Goal: Task Accomplishment & Management: Manage account settings

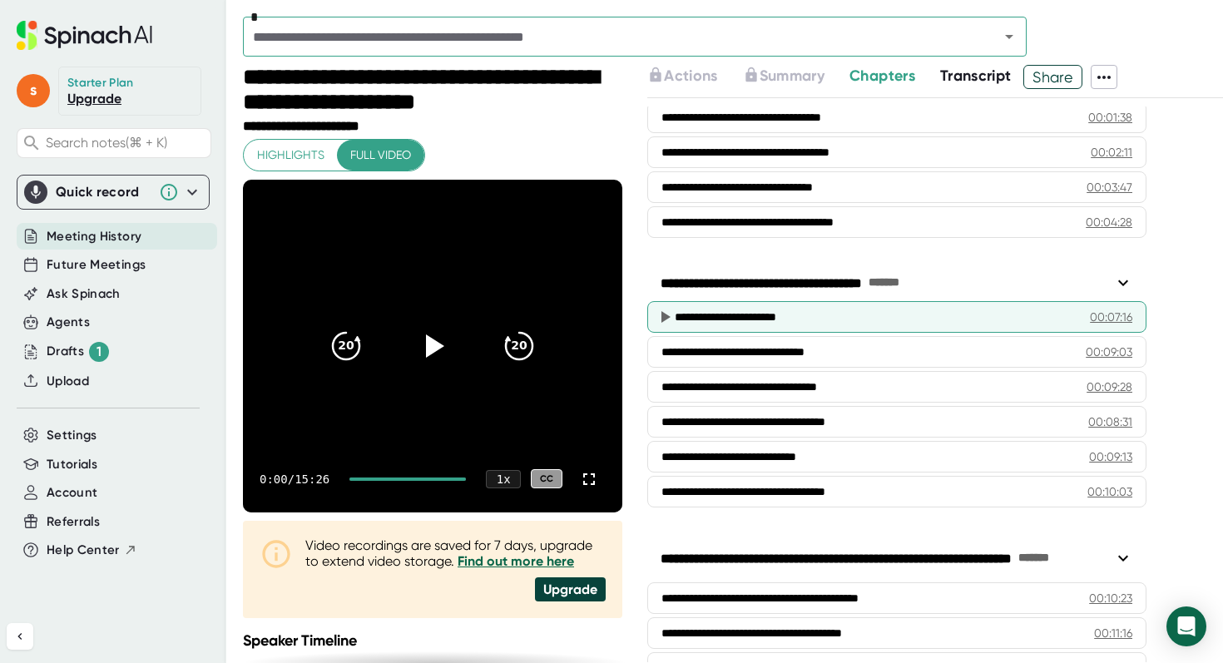
scroll to position [398, 0]
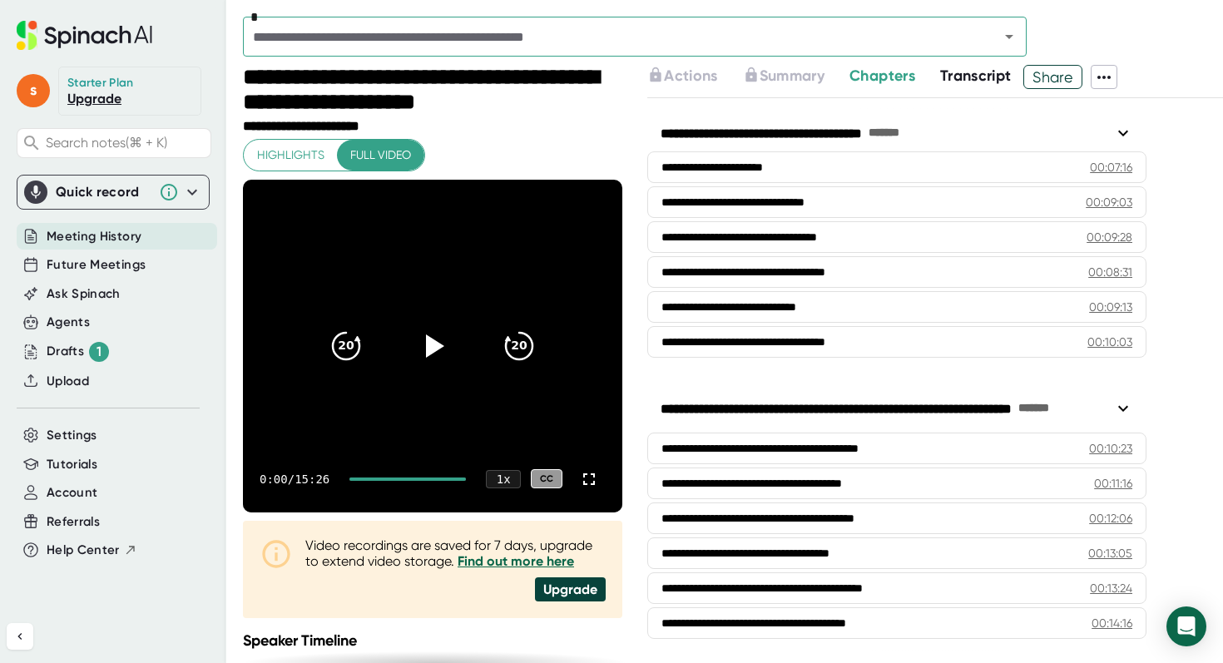
click at [82, 95] on link "Upgrade" at bounding box center [94, 99] width 54 height 16
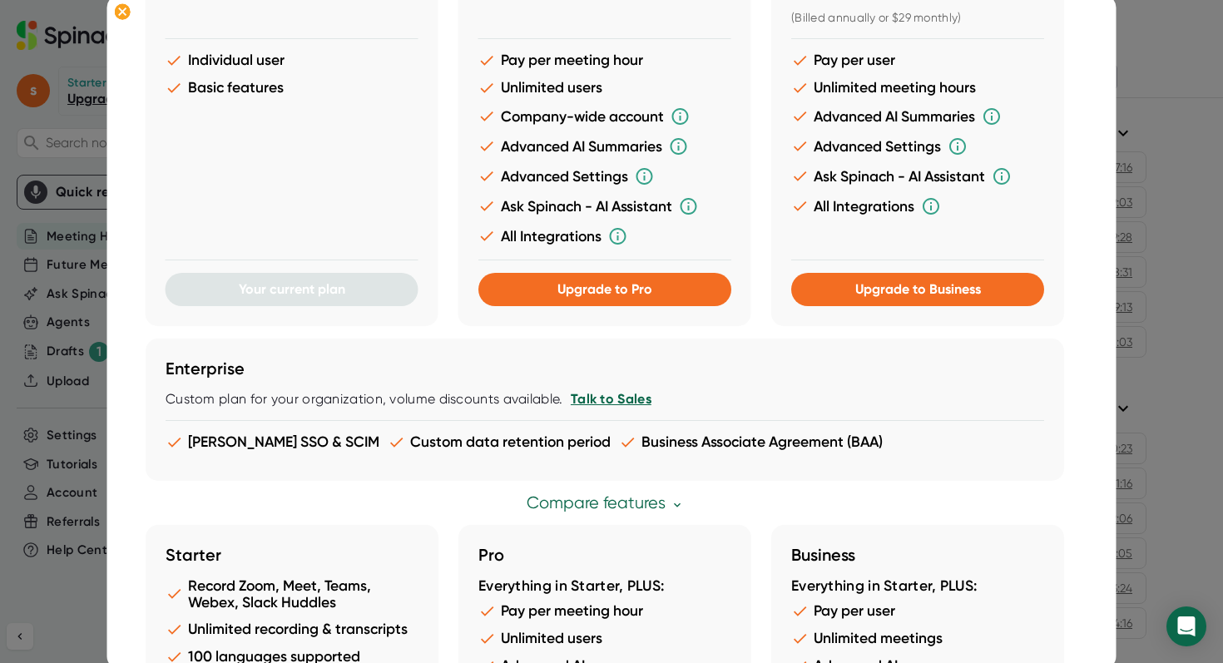
scroll to position [0, 0]
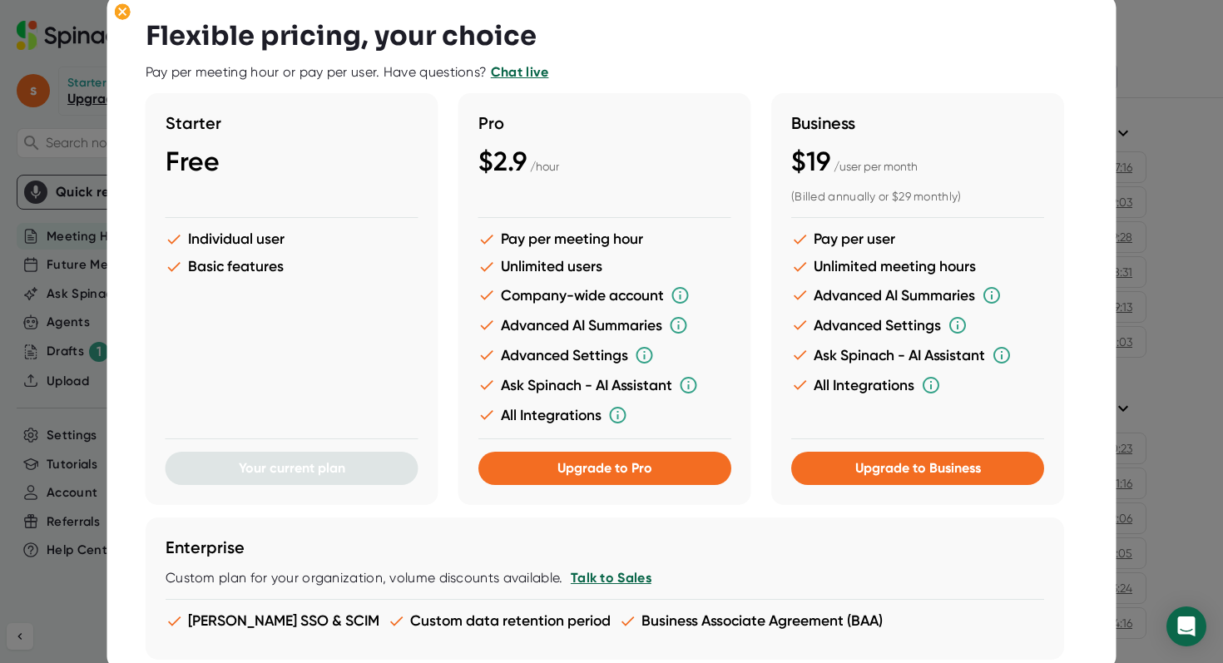
click at [620, 573] on link "Talk to Sales" at bounding box center [610, 578] width 81 height 16
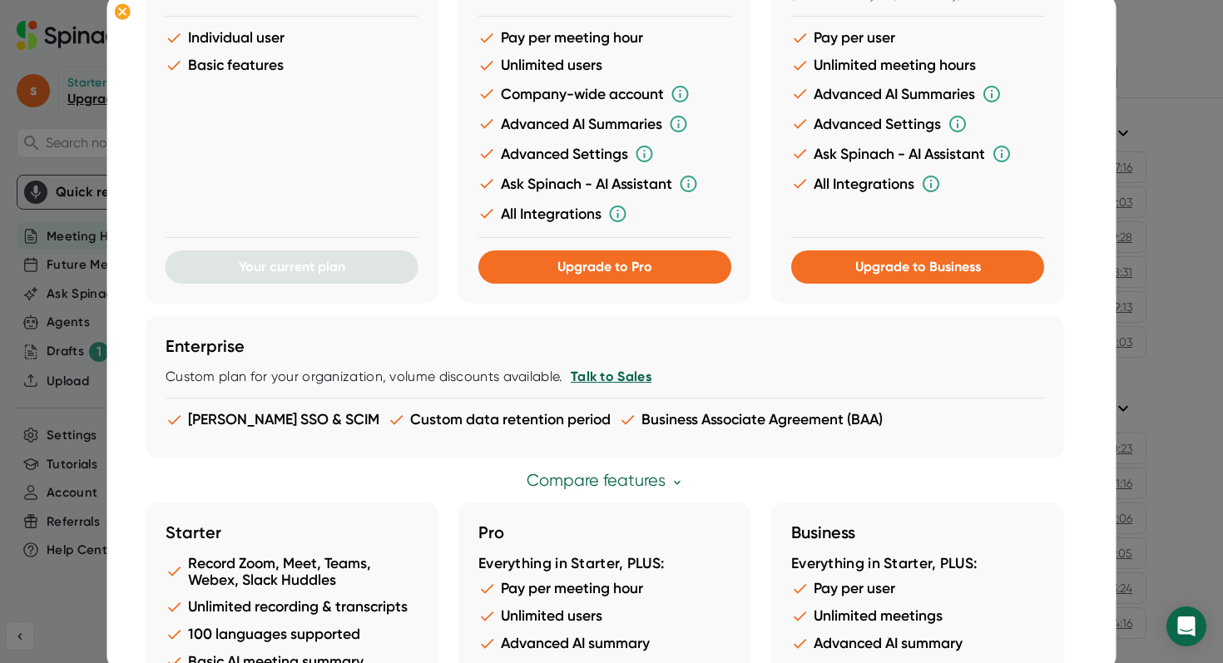
scroll to position [475, 0]
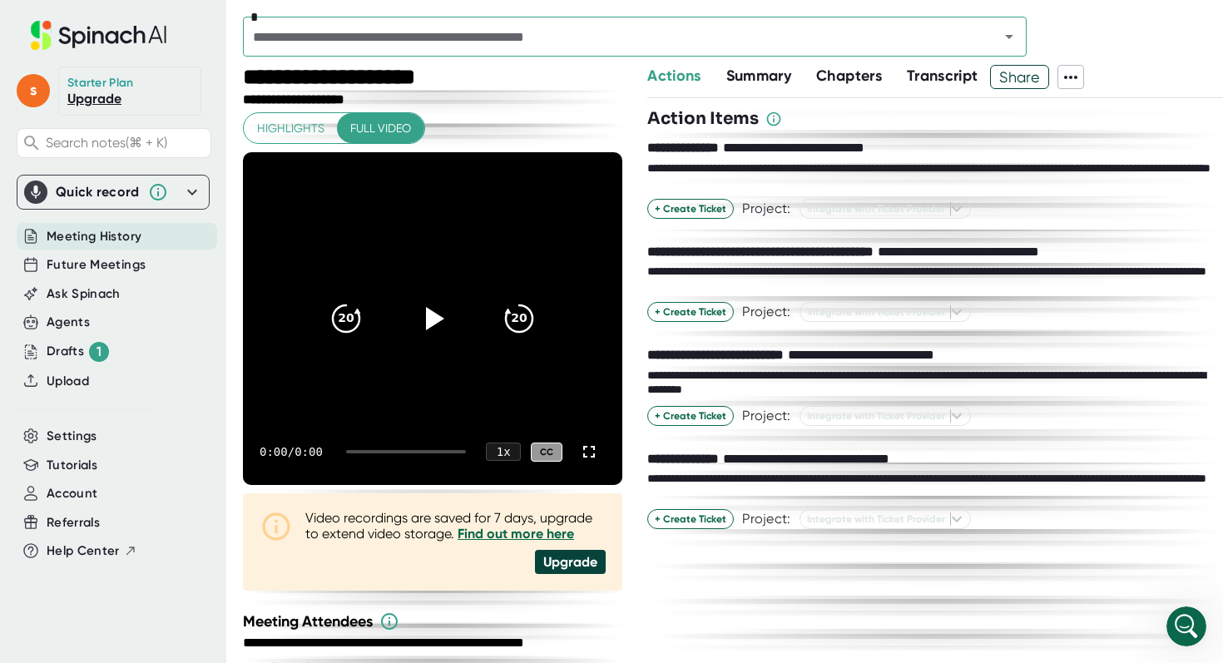
scroll to position [192, 0]
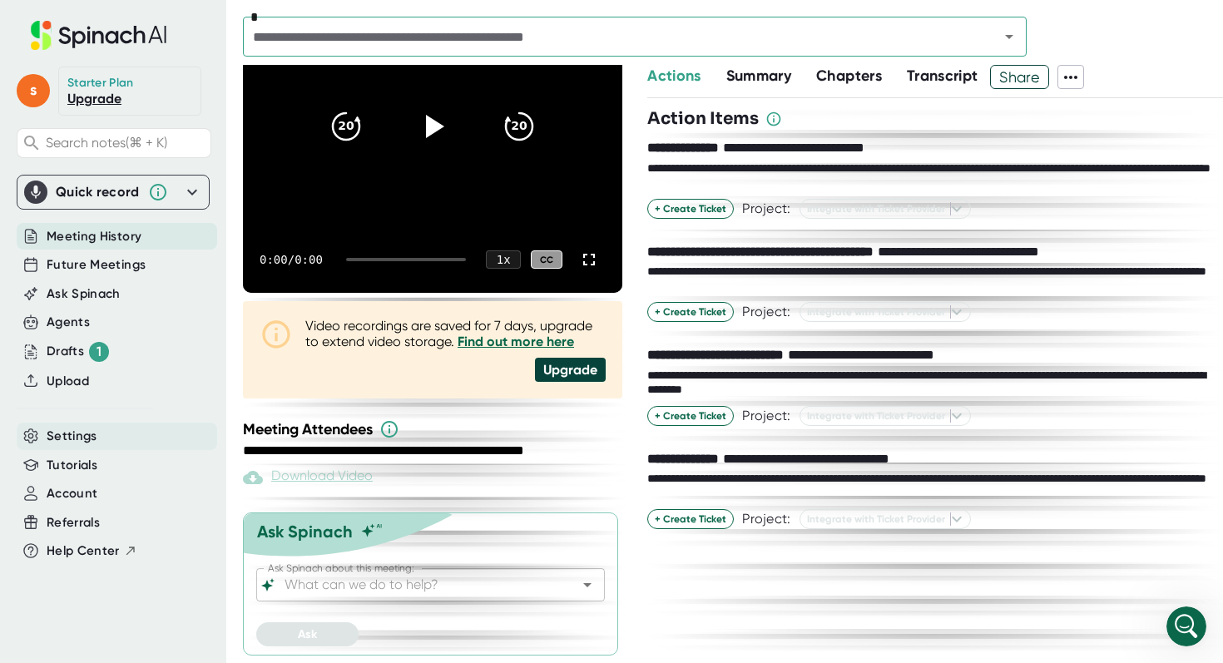
click at [93, 423] on div "Settings" at bounding box center [117, 436] width 200 height 27
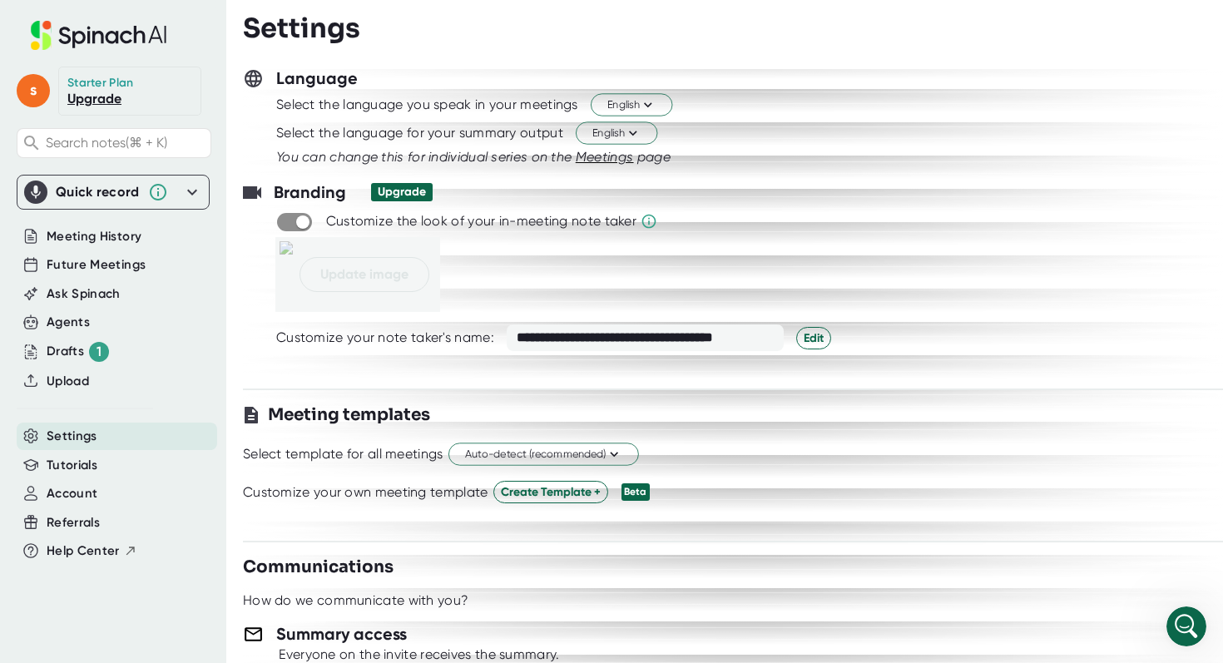
scroll to position [185, 0]
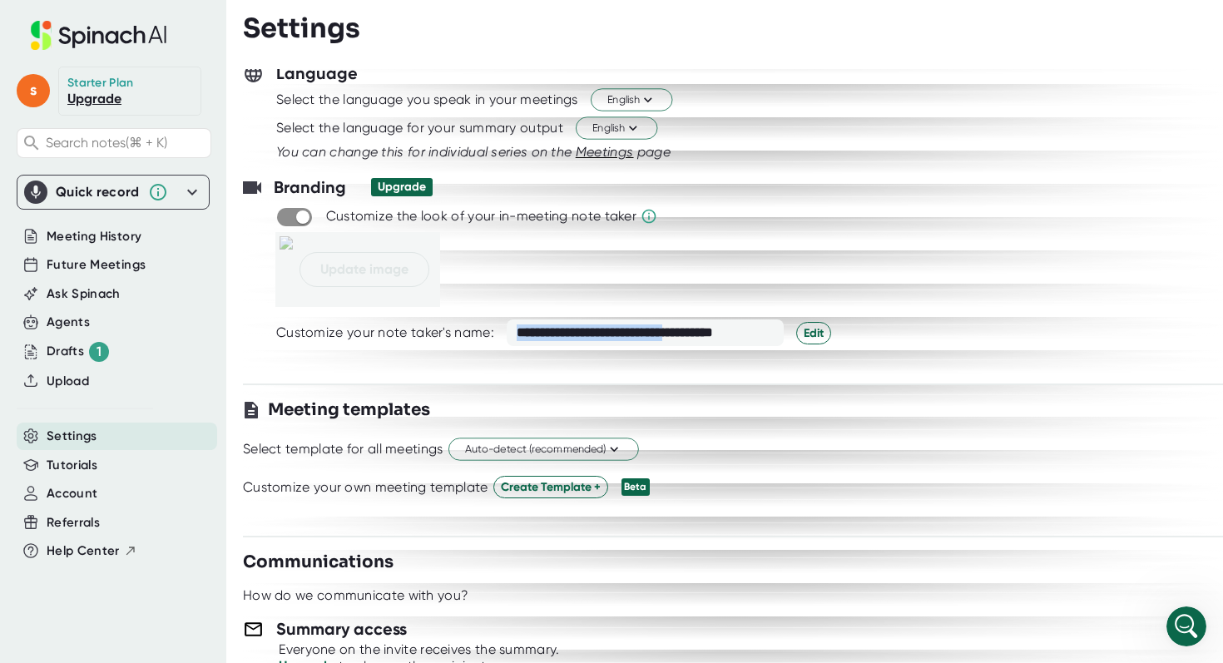
drag, startPoint x: 702, startPoint y: 339, endPoint x: 507, endPoint y: 333, distance: 195.6
click at [507, 333] on div "**********" at bounding box center [645, 332] width 277 height 27
click at [829, 329] on div "**********" at bounding box center [766, 332] width 980 height 27
click at [822, 329] on span "Edit" at bounding box center [814, 332] width 20 height 17
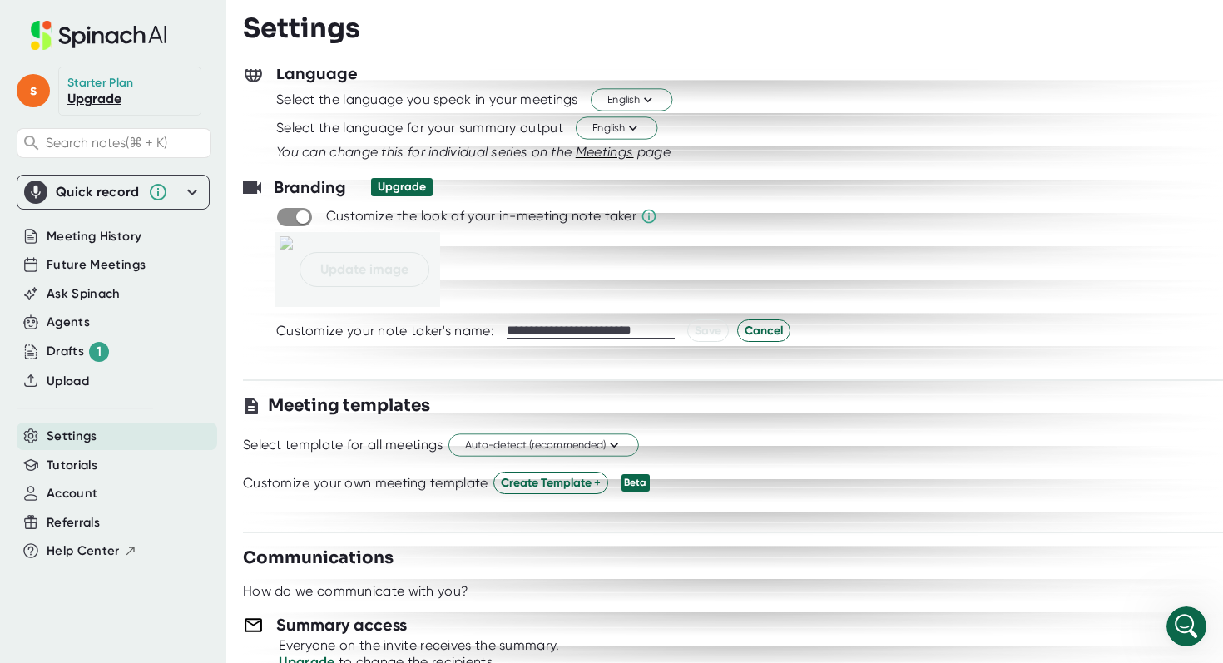
drag, startPoint x: 590, startPoint y: 334, endPoint x: 473, endPoint y: 334, distance: 116.5
click at [473, 334] on div "**********" at bounding box center [766, 330] width 980 height 22
drag, startPoint x: 588, startPoint y: 331, endPoint x: 860, endPoint y: 353, distance: 272.9
click at [858, 352] on div "**********" at bounding box center [733, 265] width 980 height 180
type input "**********"
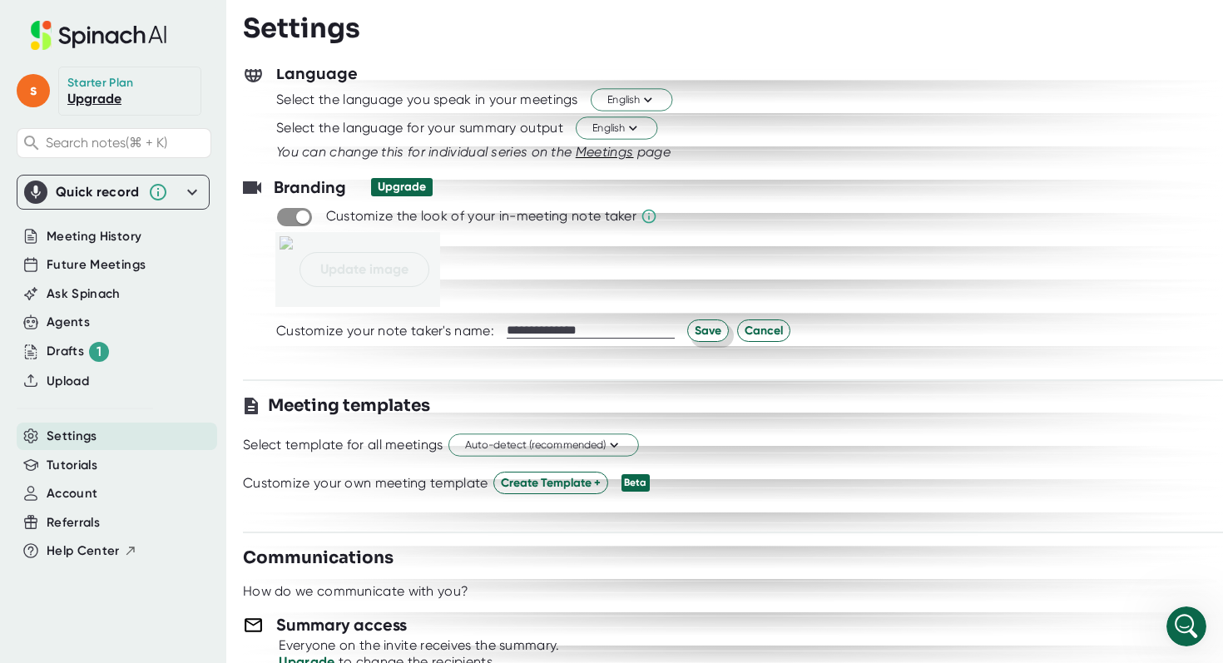
click at [719, 332] on span "Save" at bounding box center [708, 330] width 27 height 17
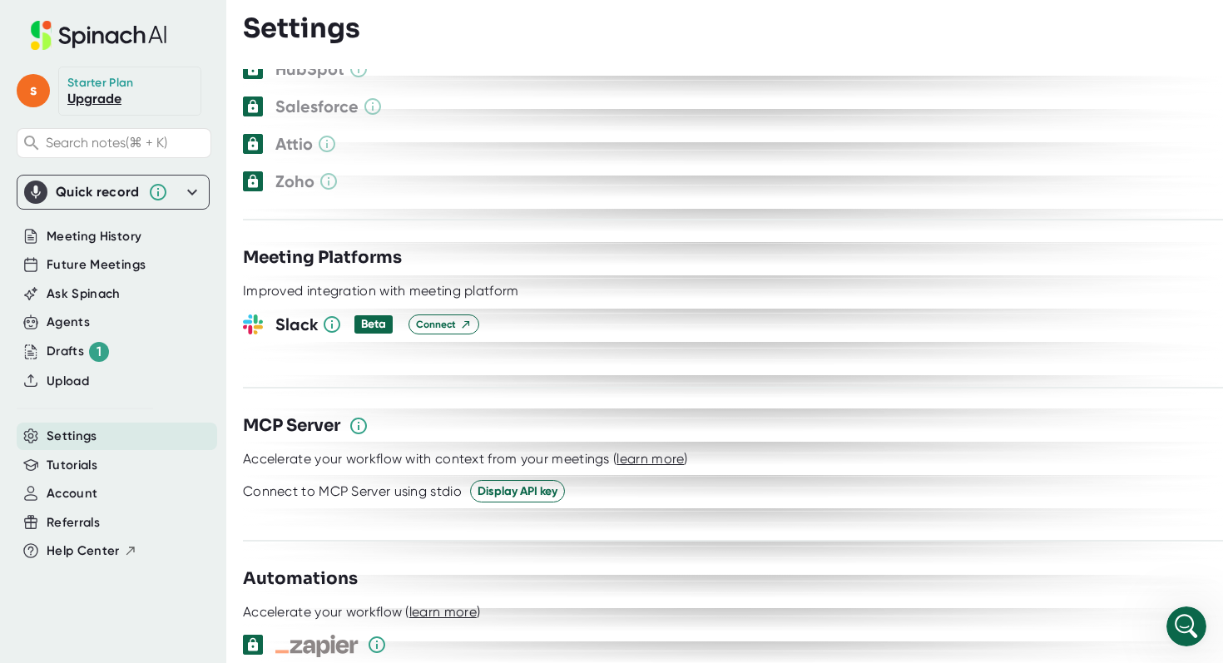
scroll to position [1902, 0]
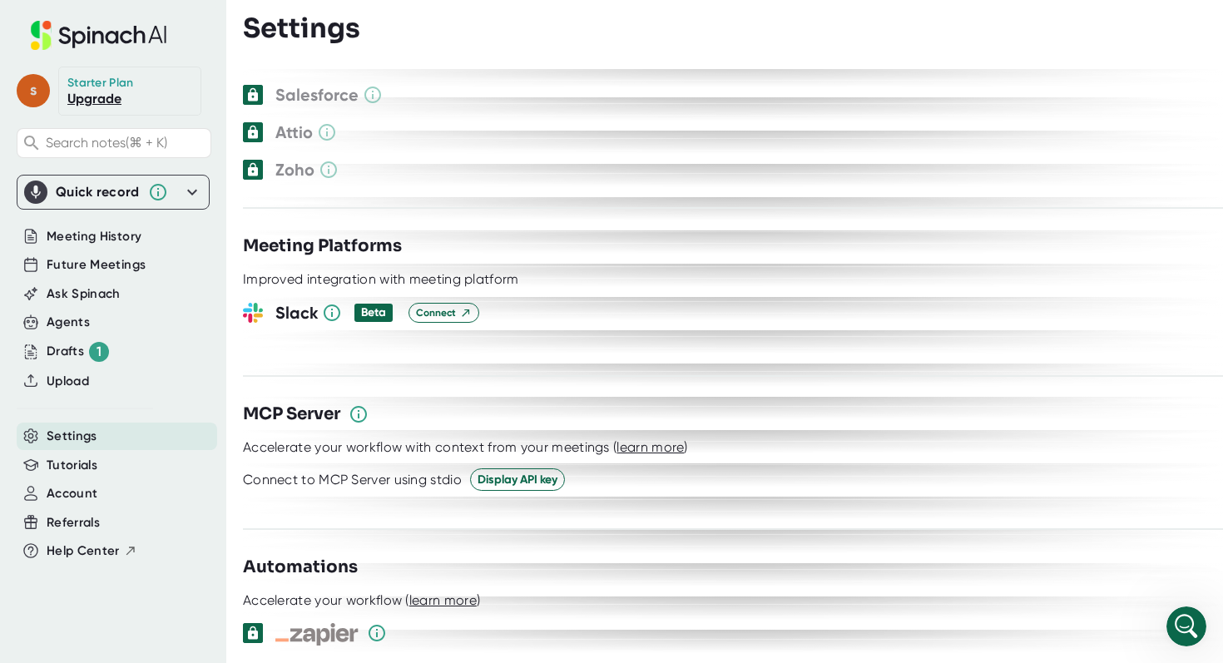
click at [36, 86] on span "s" at bounding box center [33, 90] width 33 height 33
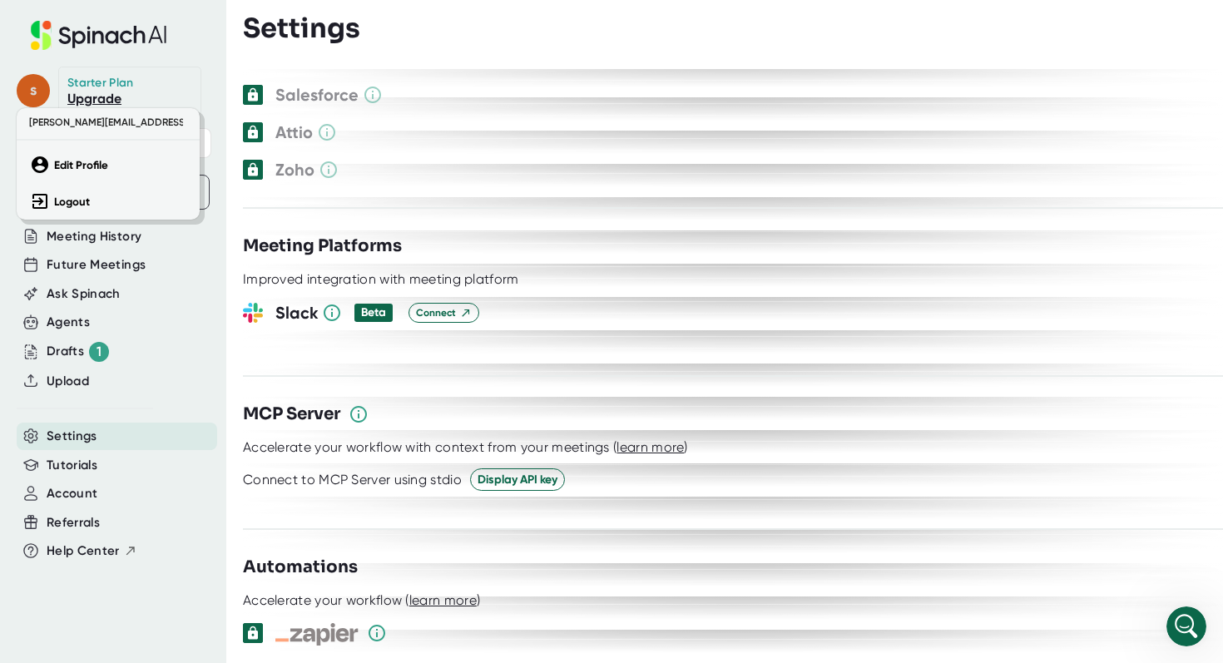
click at [36, 86] on div at bounding box center [611, 331] width 1223 height 663
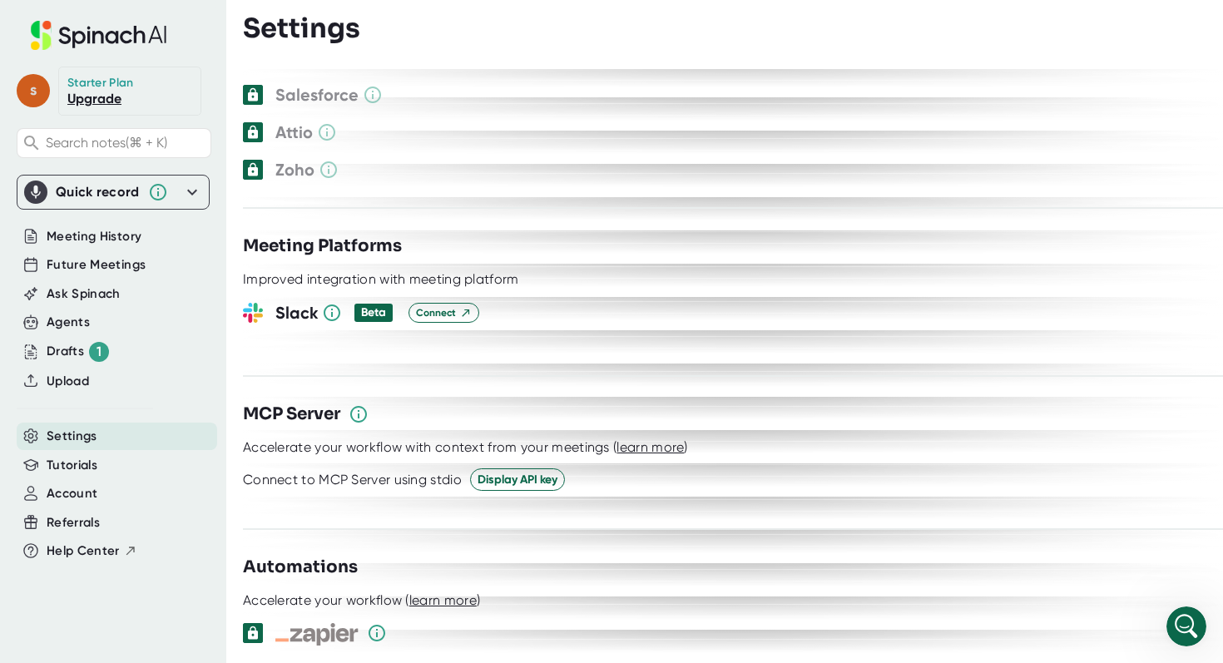
click at [36, 88] on span "s" at bounding box center [33, 90] width 33 height 33
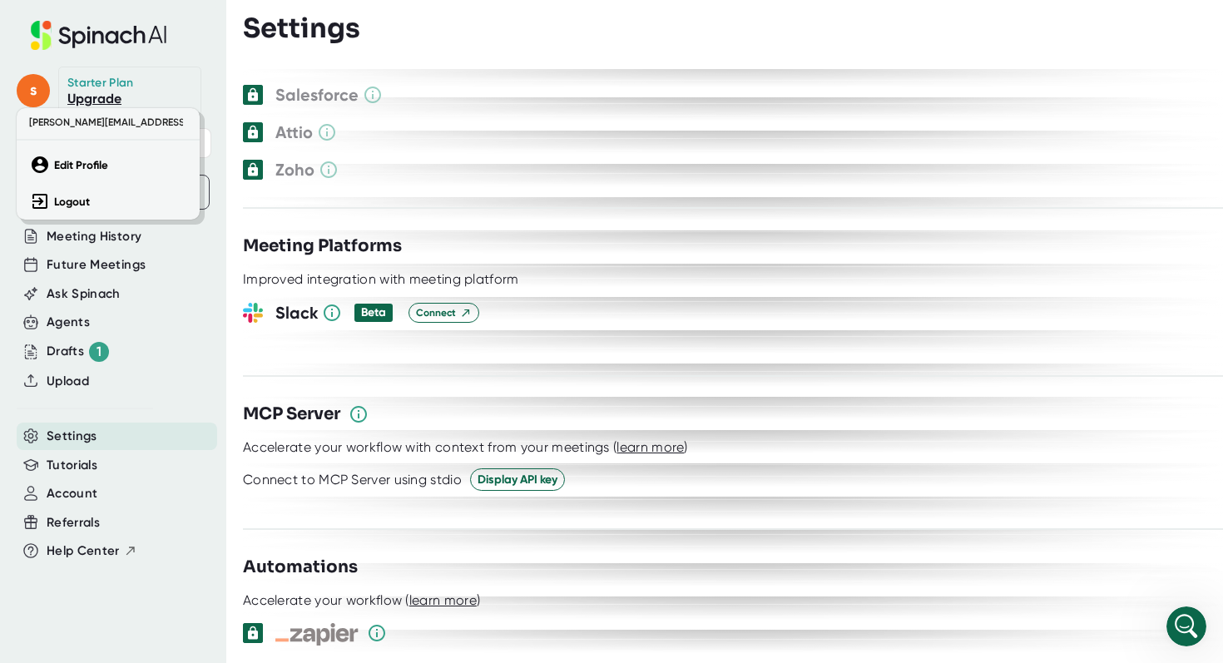
click at [56, 182] on div "[PERSON_NAME][EMAIL_ADDRESS][DOMAIN_NAME] Edit Profile Logout" at bounding box center [108, 163] width 183 height 111
click at [56, 173] on button "Edit Profile" at bounding box center [108, 165] width 165 height 28
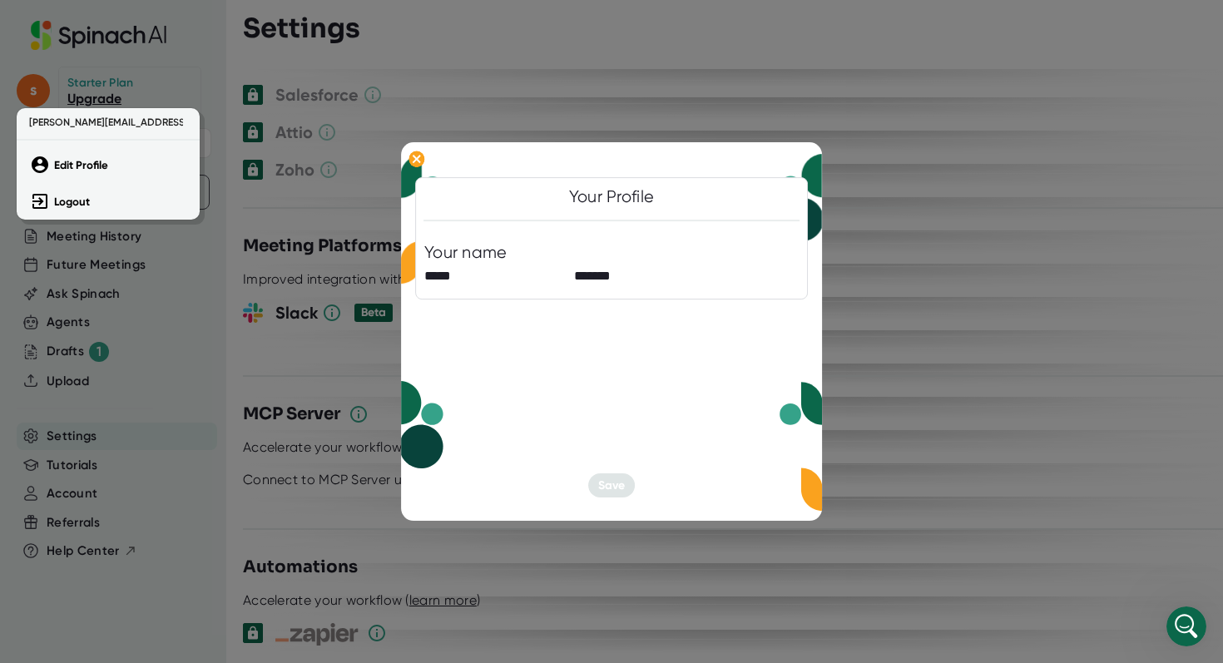
click at [412, 157] on div at bounding box center [611, 331] width 1223 height 663
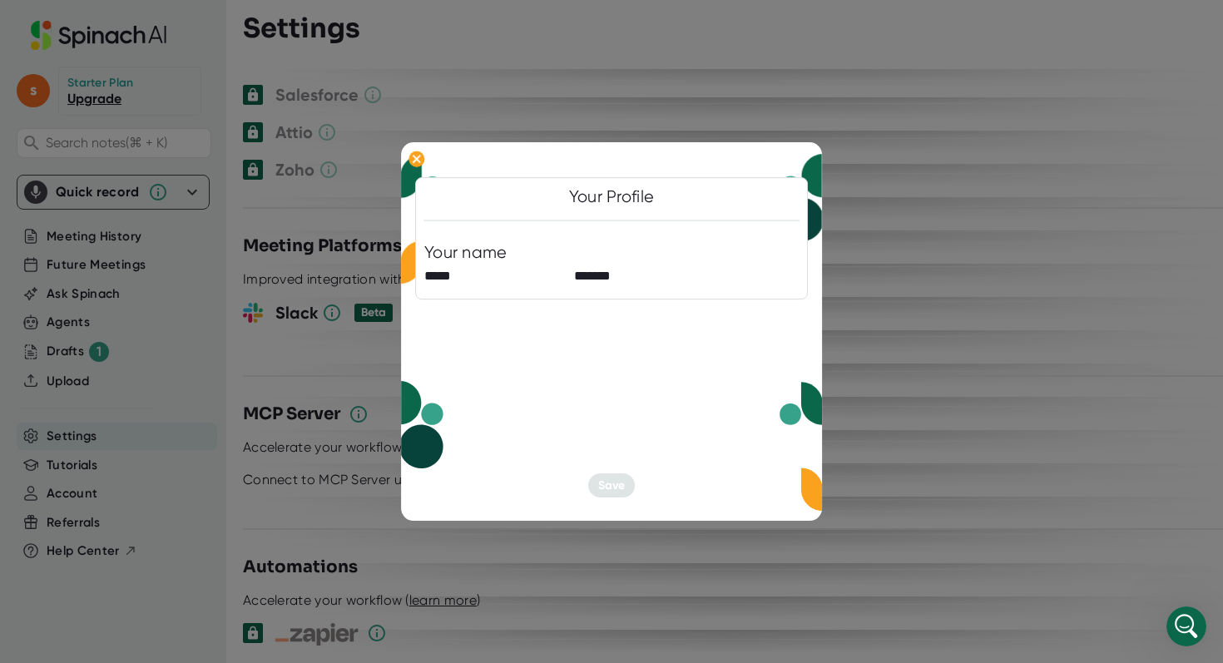
click at [199, 83] on div at bounding box center [611, 331] width 1223 height 663
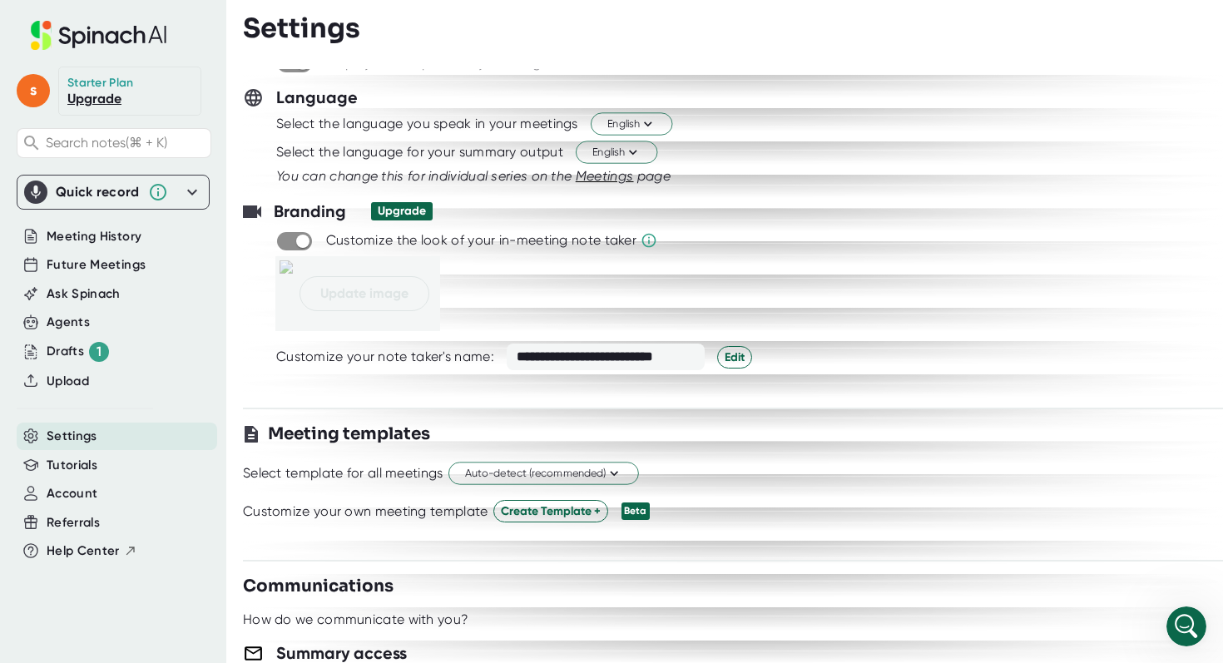
scroll to position [0, 0]
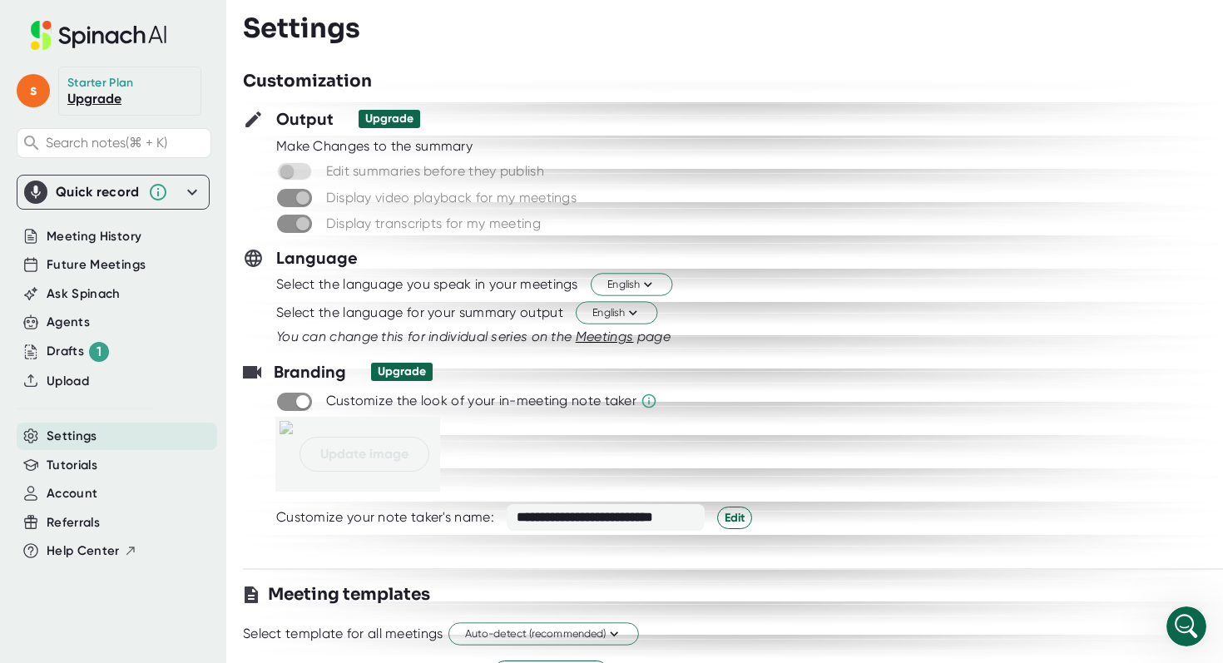
click at [95, 280] on div "Ask Spinach" at bounding box center [113, 294] width 193 height 29
click at [96, 268] on span "Future Meetings" at bounding box center [96, 264] width 99 height 19
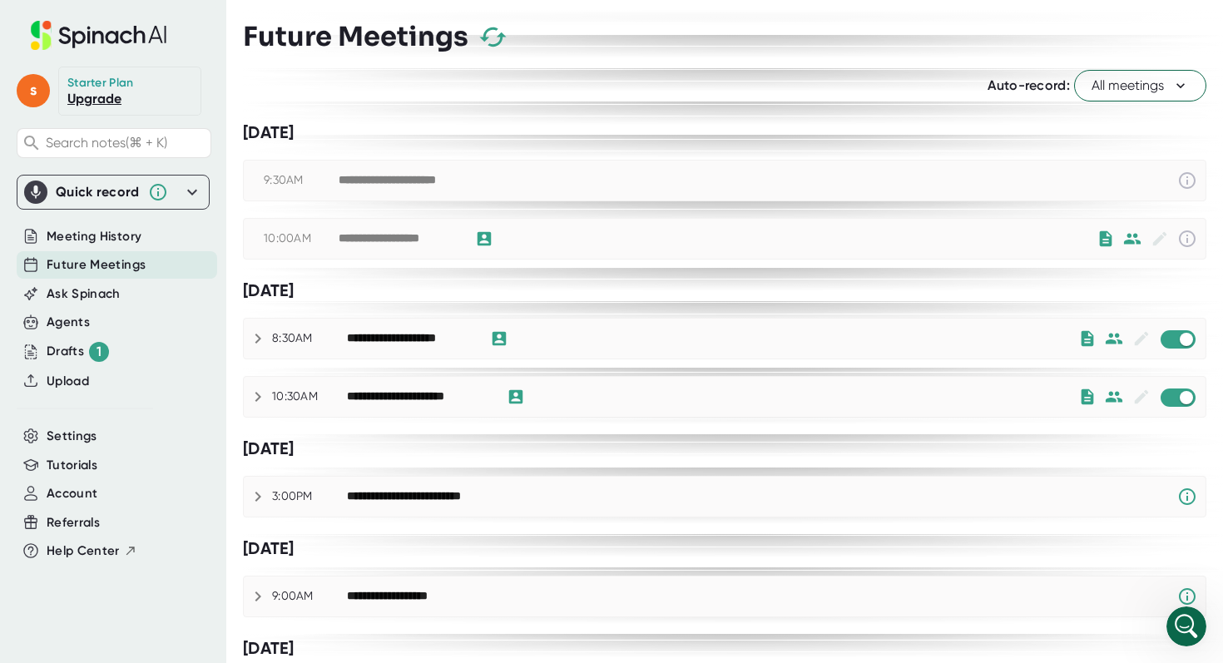
click at [1110, 79] on span "All meetings" at bounding box center [1140, 86] width 97 height 20
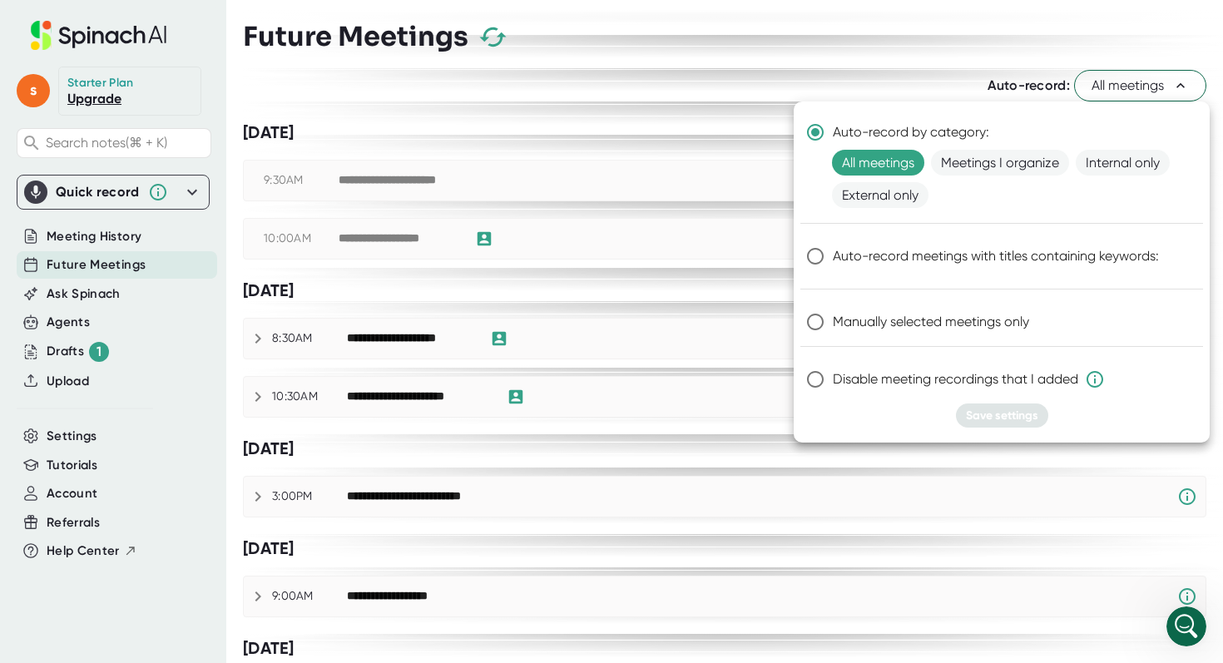
click at [1110, 80] on div at bounding box center [611, 331] width 1223 height 663
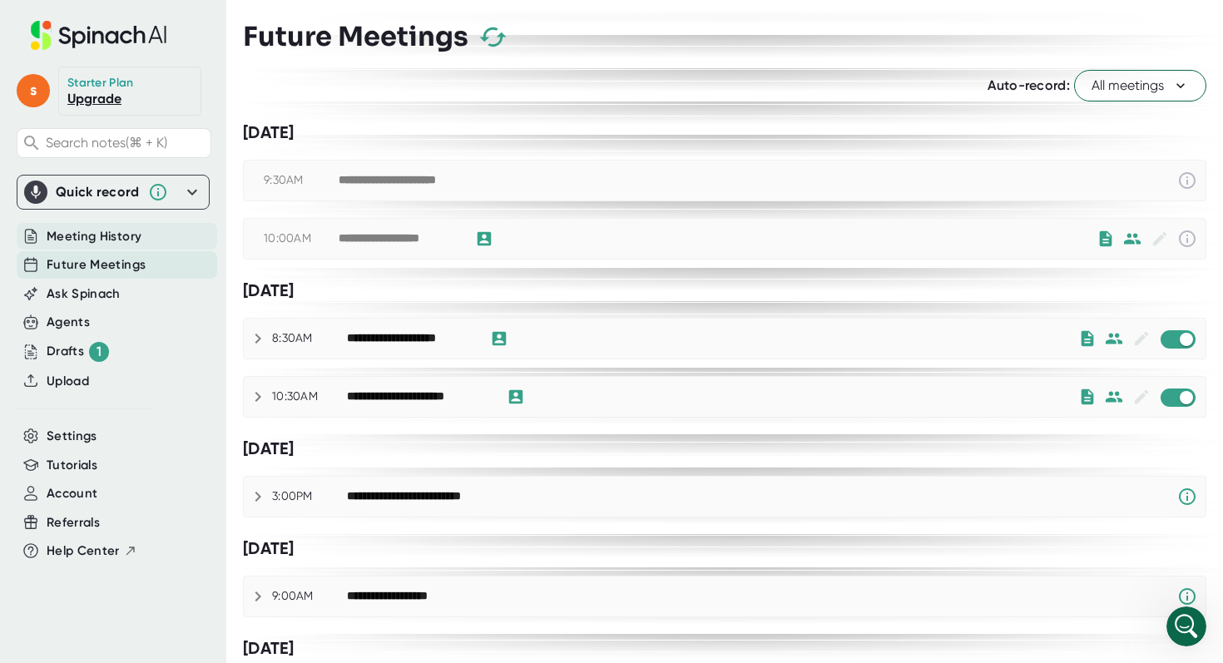
click at [76, 240] on span "Meeting History" at bounding box center [94, 236] width 95 height 19
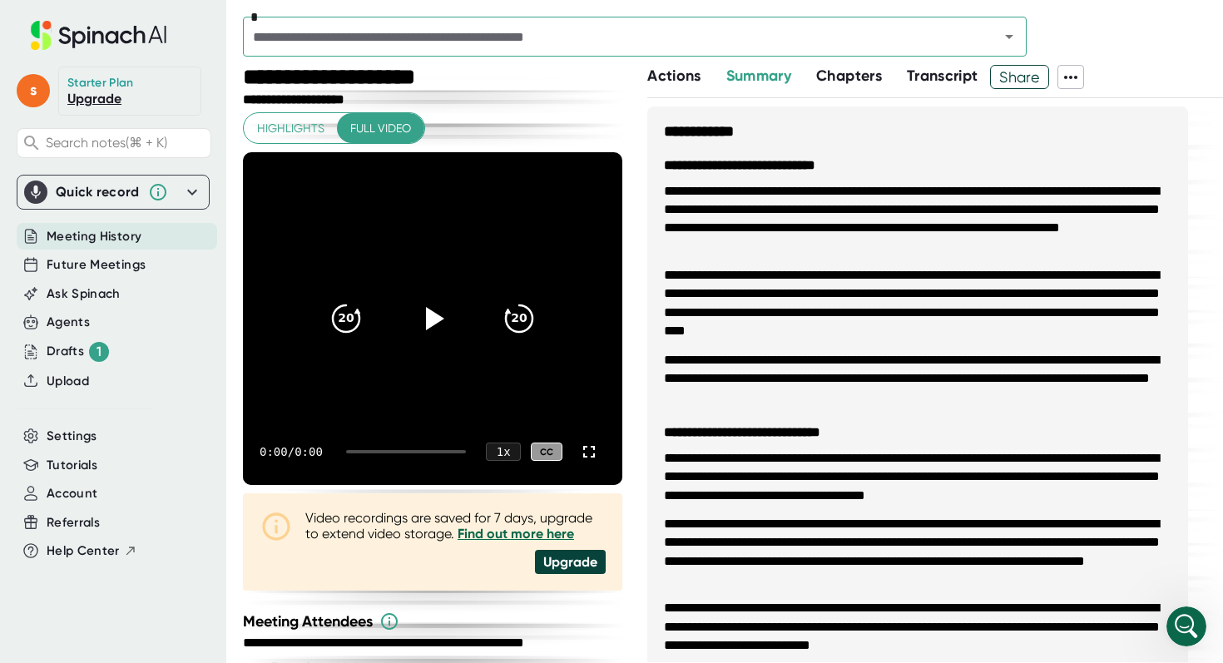
click at [1079, 74] on icon at bounding box center [1071, 77] width 20 height 20
click at [1079, 74] on div at bounding box center [611, 331] width 1223 height 663
click at [1035, 76] on span "Share" at bounding box center [1019, 76] width 57 height 29
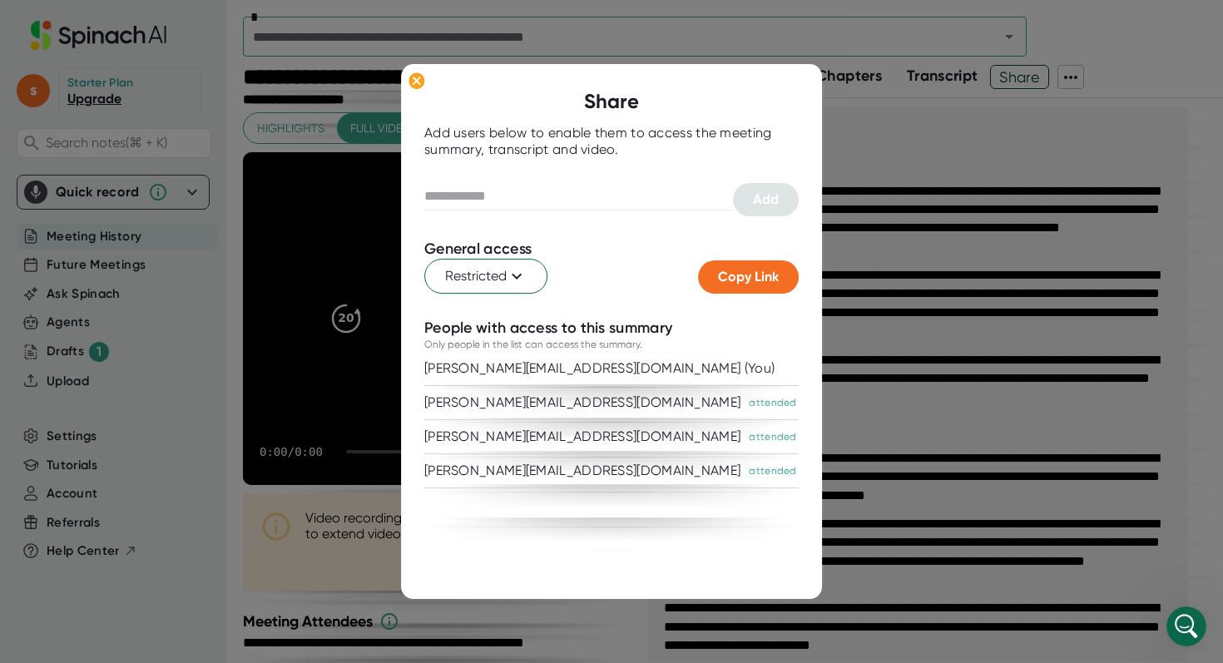
click at [1146, 94] on div at bounding box center [611, 331] width 1223 height 663
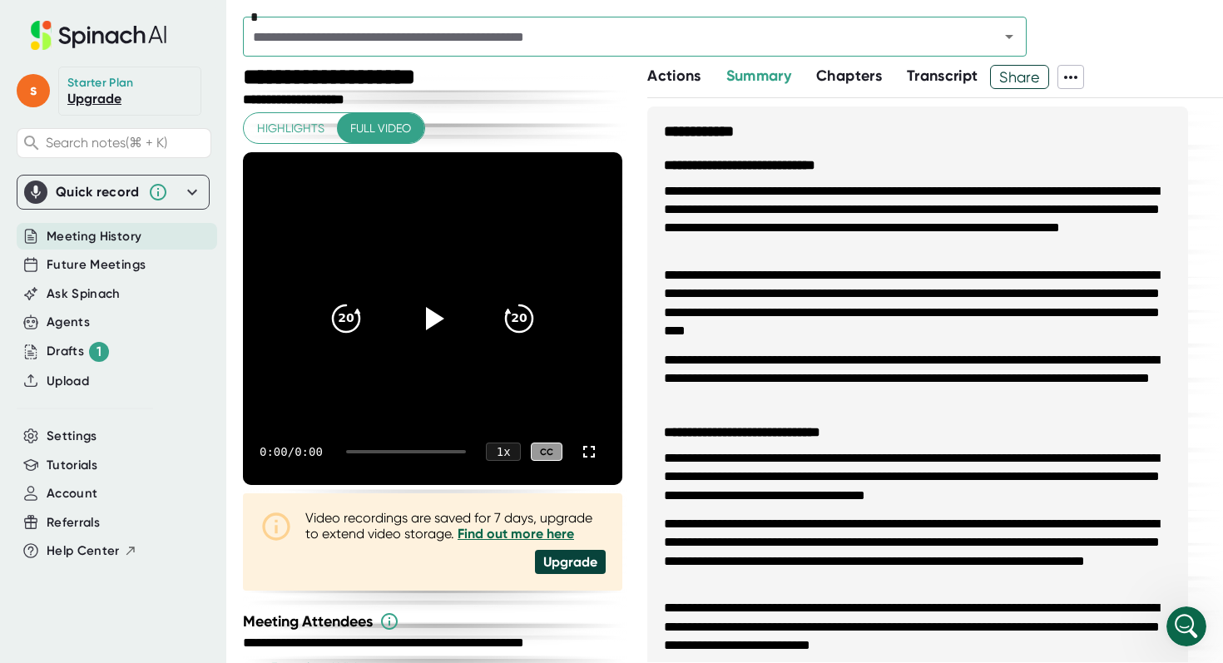
click at [136, 28] on icon at bounding box center [99, 35] width 222 height 29
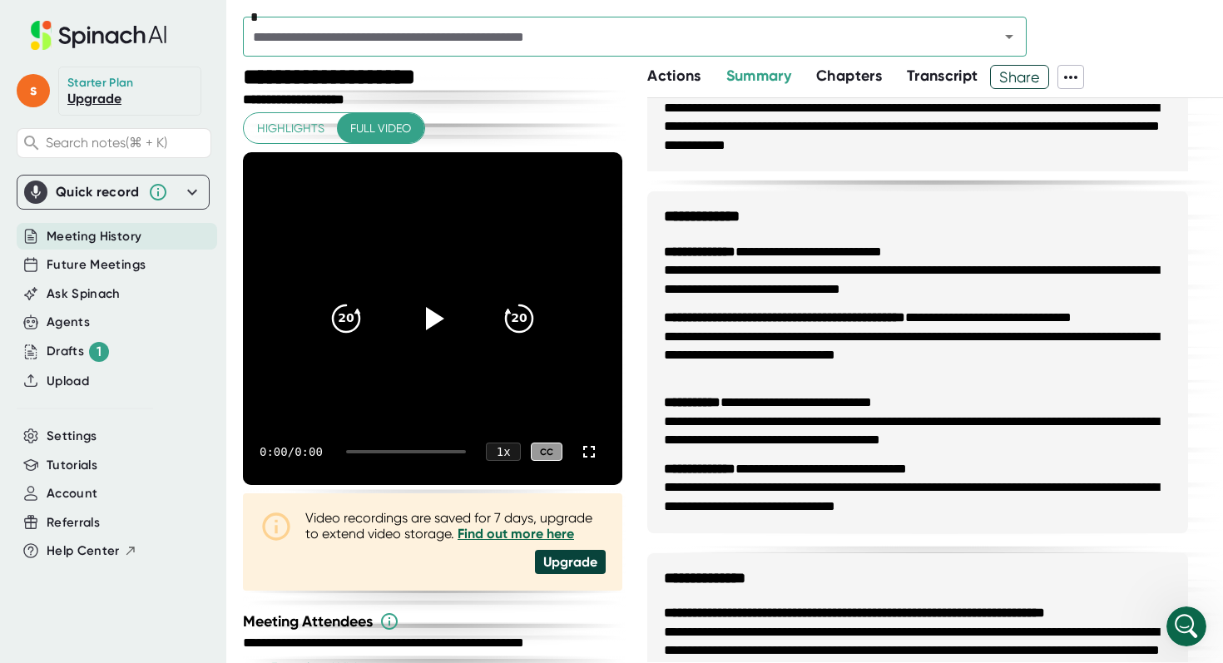
click at [90, 41] on icon at bounding box center [99, 35] width 222 height 29
click at [92, 237] on span "Meeting History" at bounding box center [94, 236] width 95 height 19
click at [90, 235] on span "Meeting History" at bounding box center [94, 236] width 95 height 19
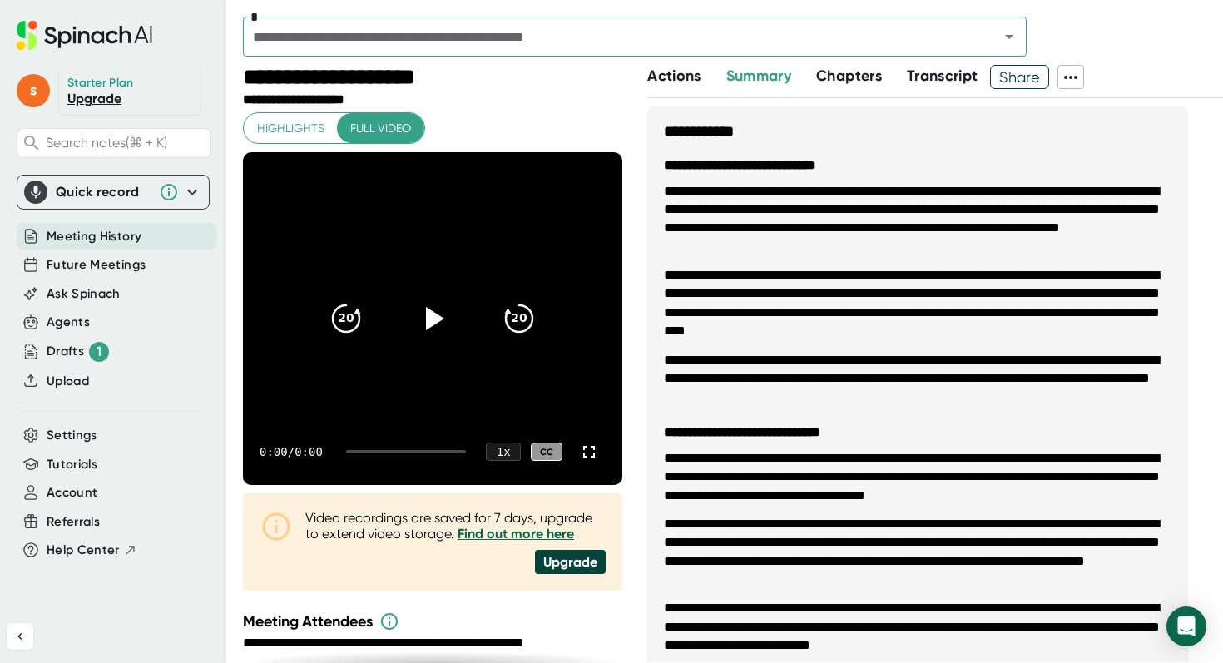
click at [107, 243] on span "Meeting History" at bounding box center [94, 236] width 95 height 19
click at [110, 268] on span "Future Meetings" at bounding box center [96, 264] width 99 height 19
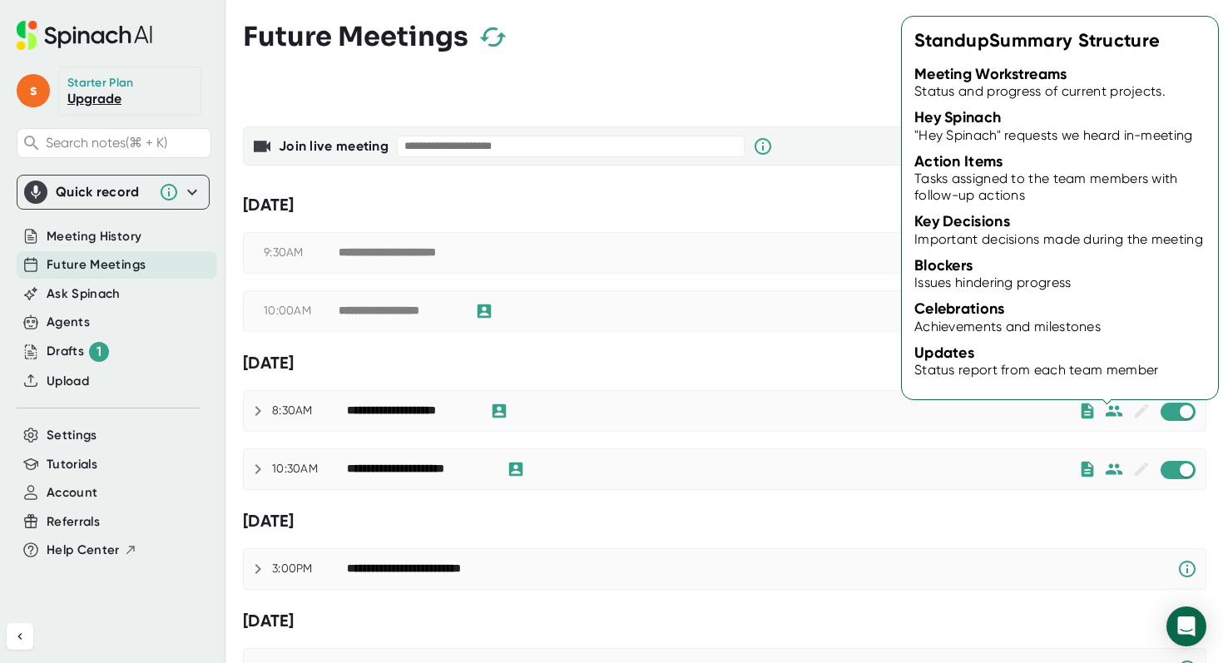
click at [1104, 309] on icon at bounding box center [1106, 311] width 12 height 15
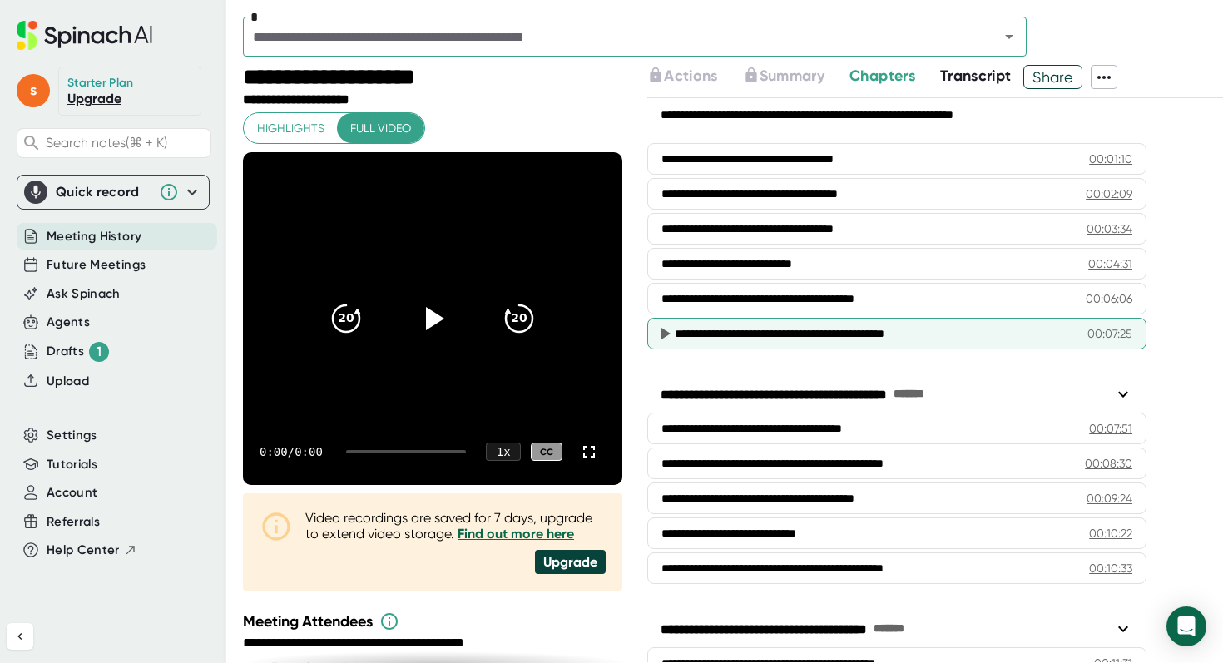
scroll to position [129, 0]
